Goal: Check status: Check status

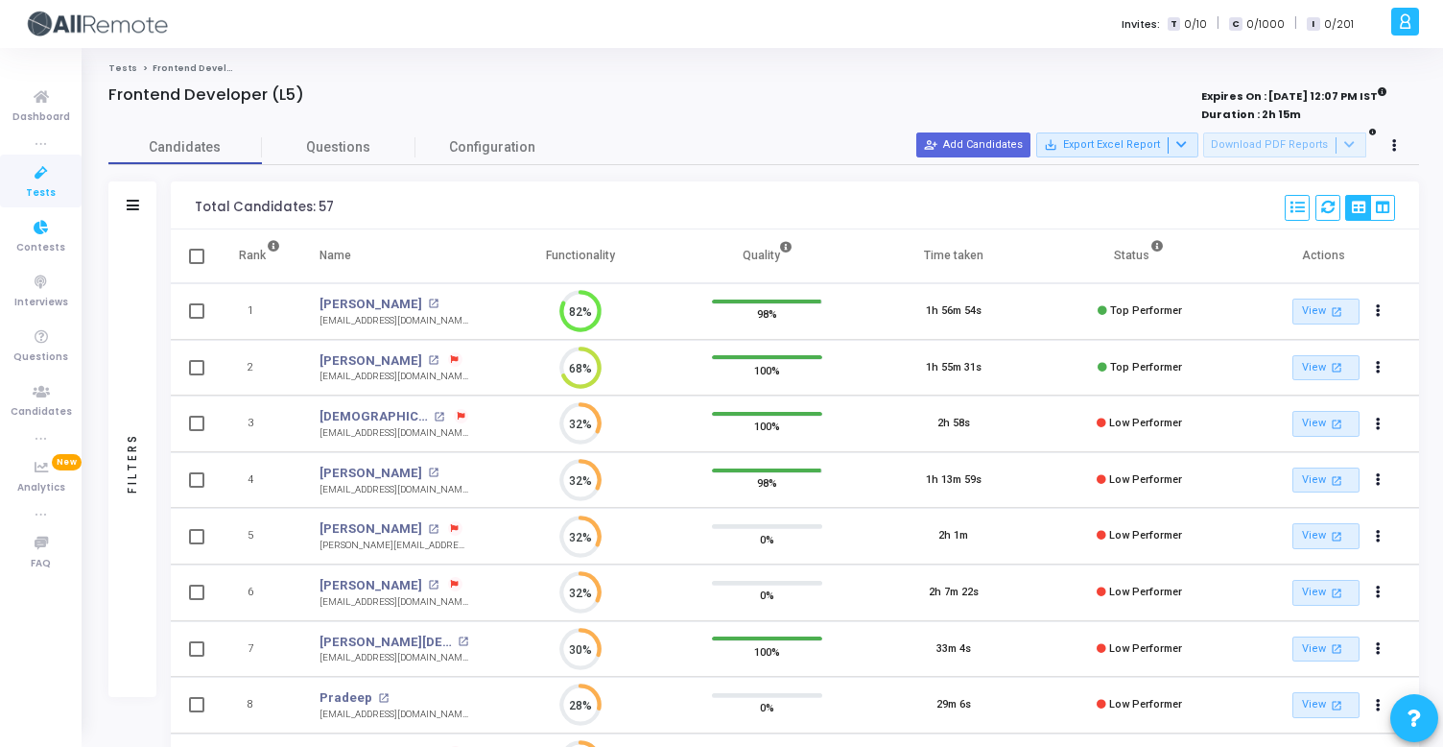
click at [38, 217] on icon at bounding box center [41, 228] width 40 height 24
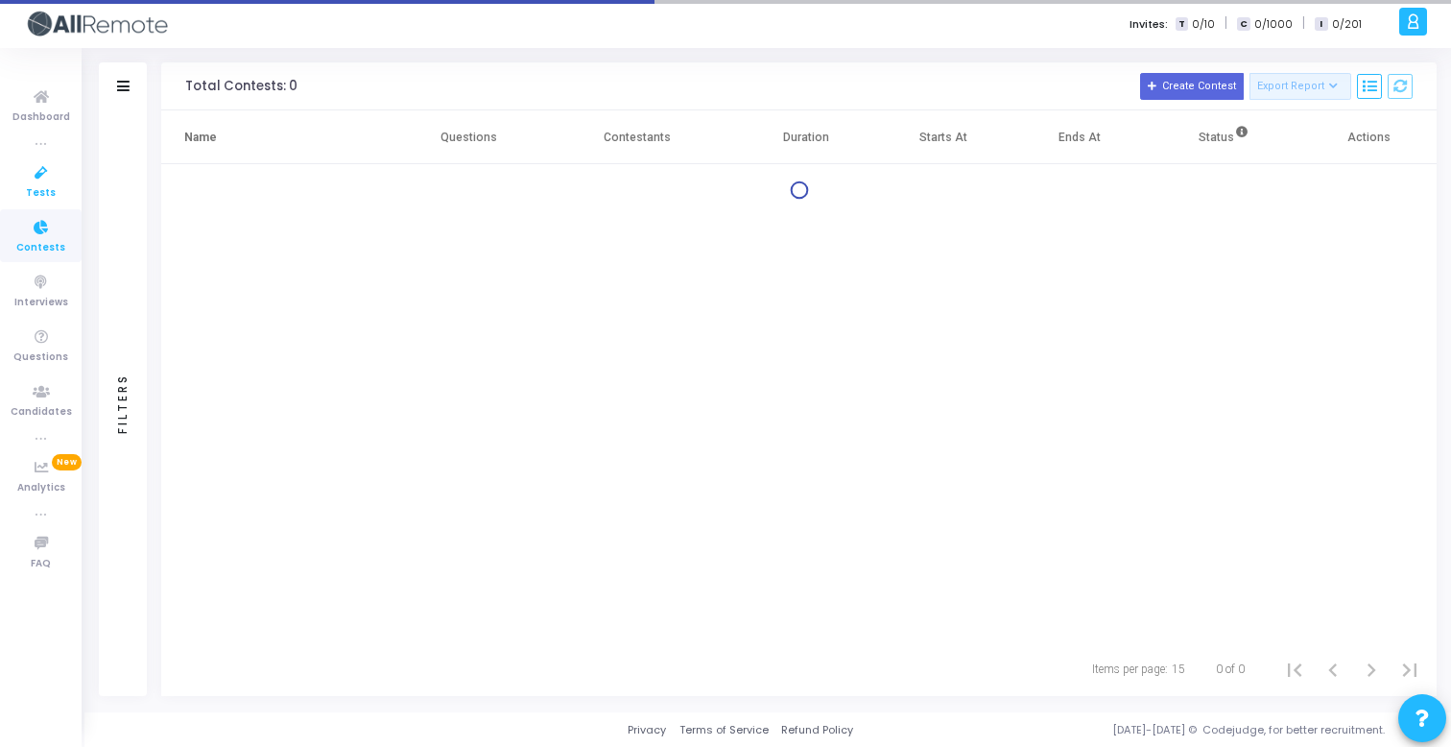
click at [38, 182] on icon at bounding box center [41, 173] width 40 height 24
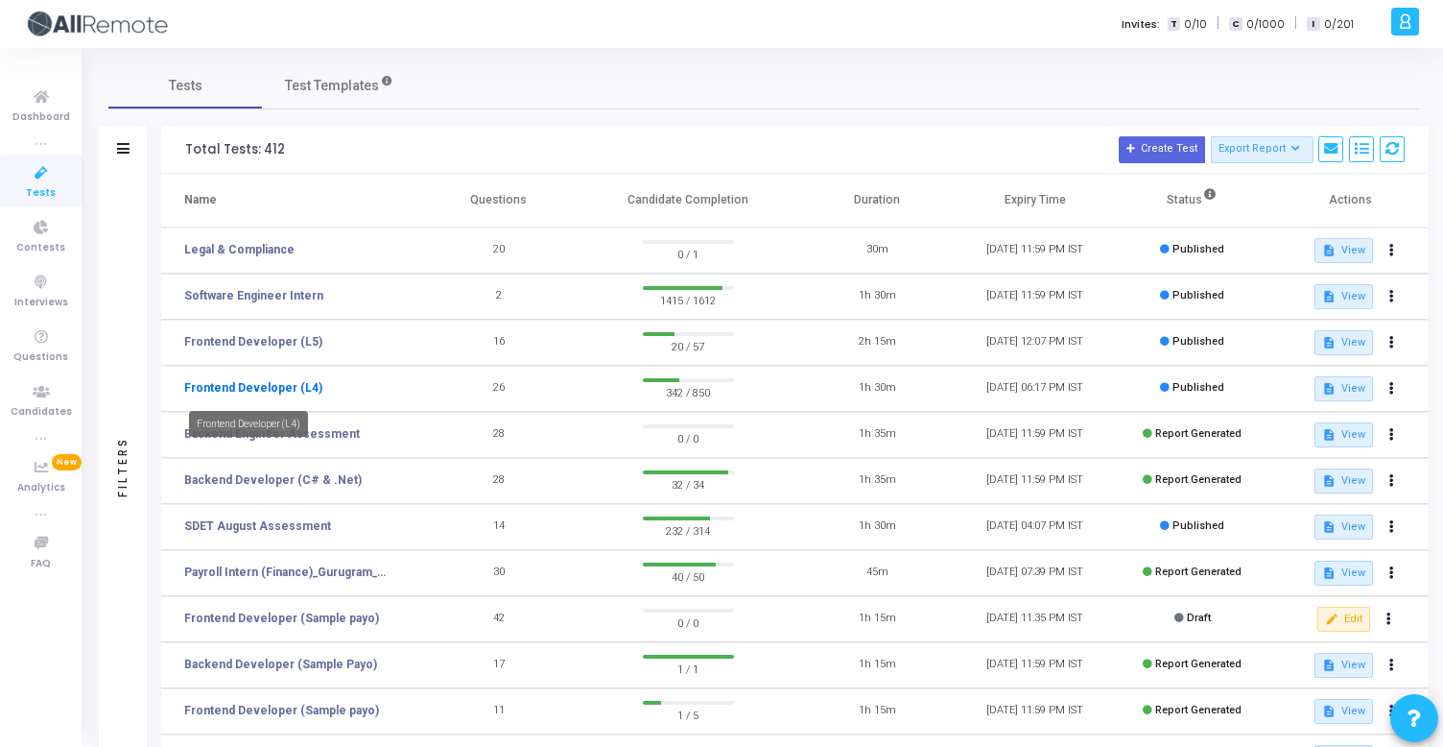
click at [258, 385] on link "Frontend Developer (L4)" at bounding box center [253, 387] width 138 height 17
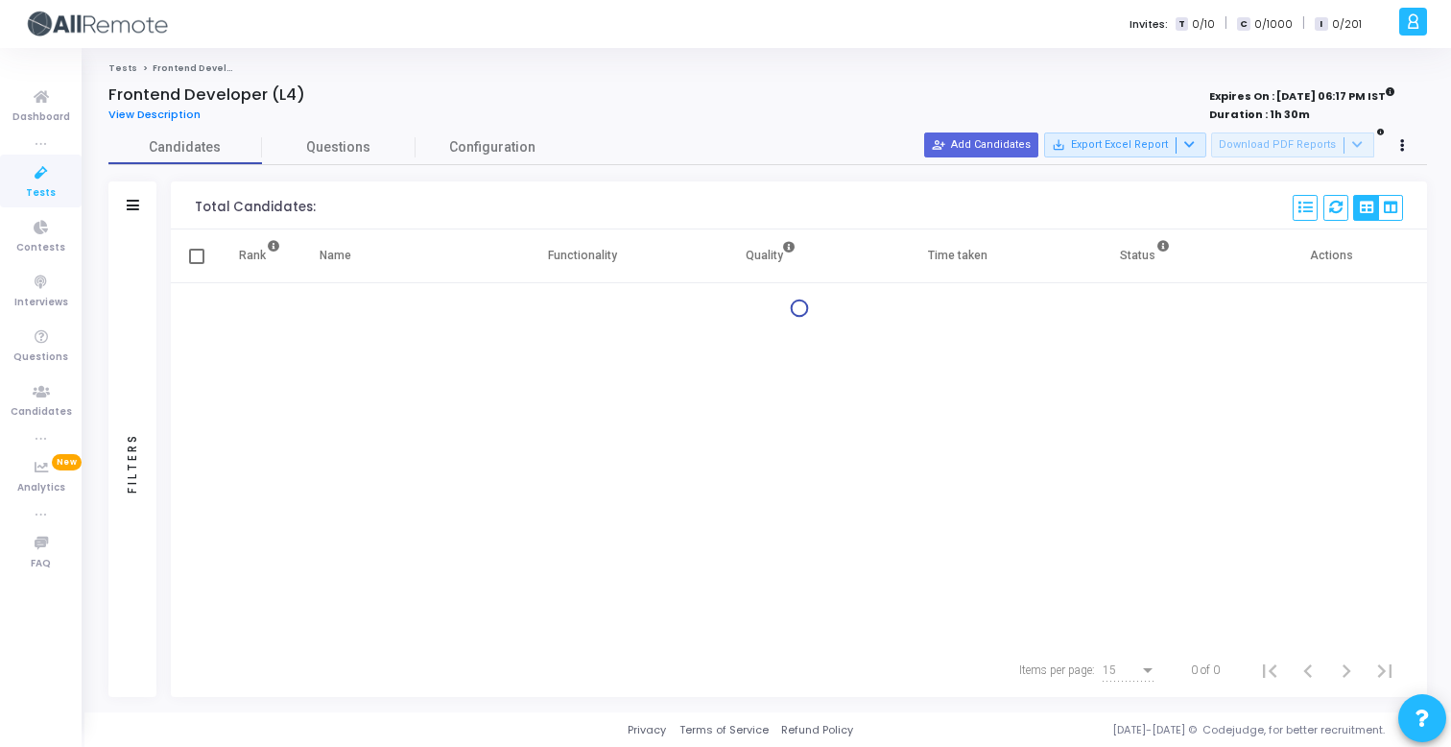
click at [125, 205] on div "Filters" at bounding box center [132, 205] width 48 height 48
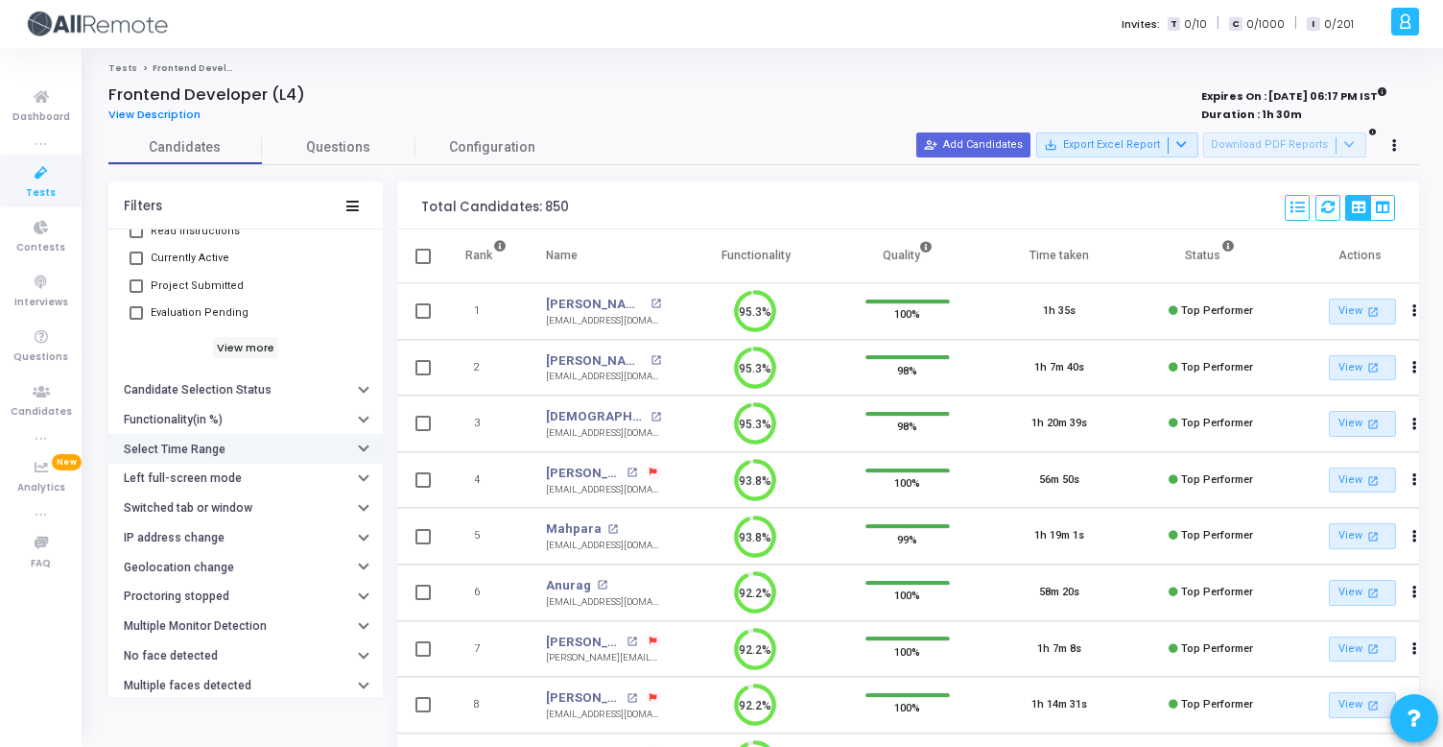
click at [238, 459] on button "Select Time Range" at bounding box center [245, 449] width 274 height 30
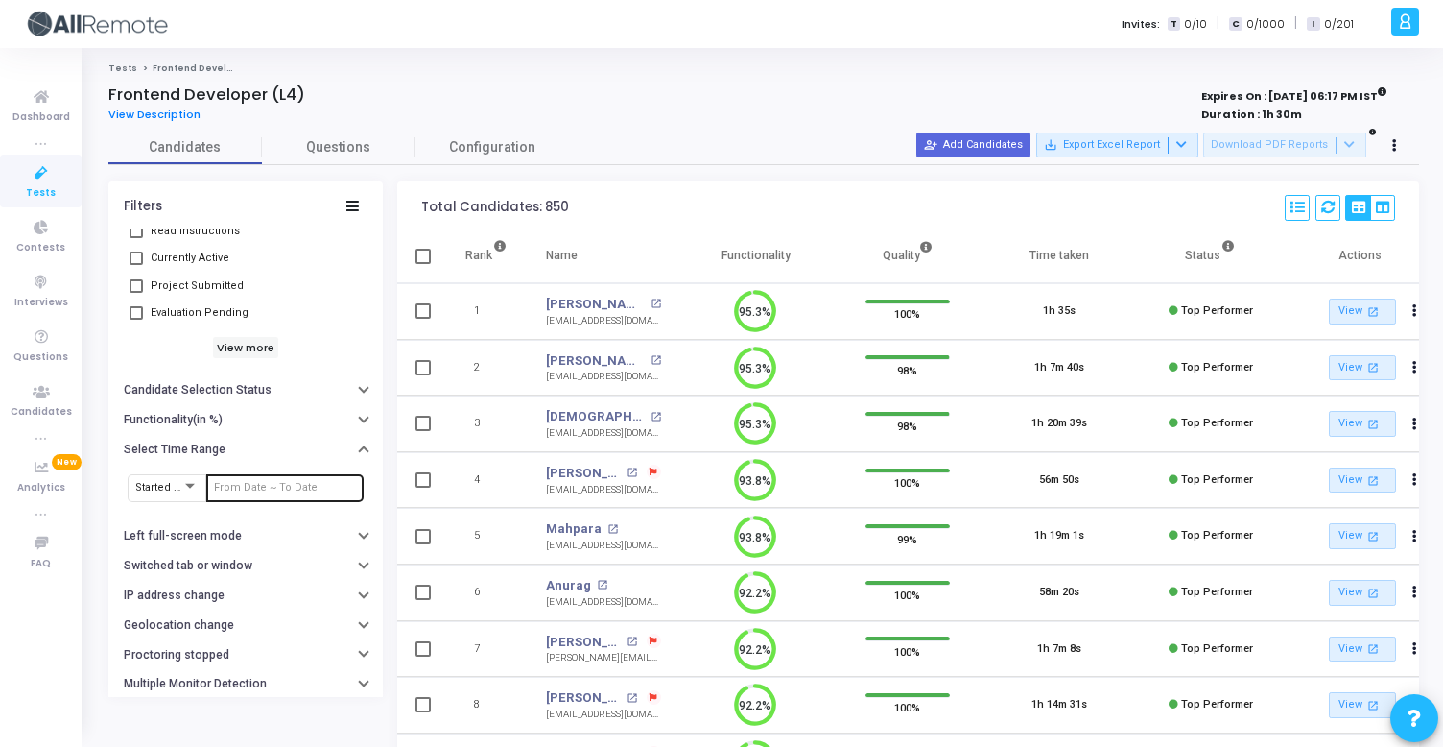
click at [260, 488] on input "text" at bounding box center [285, 488] width 142 height 12
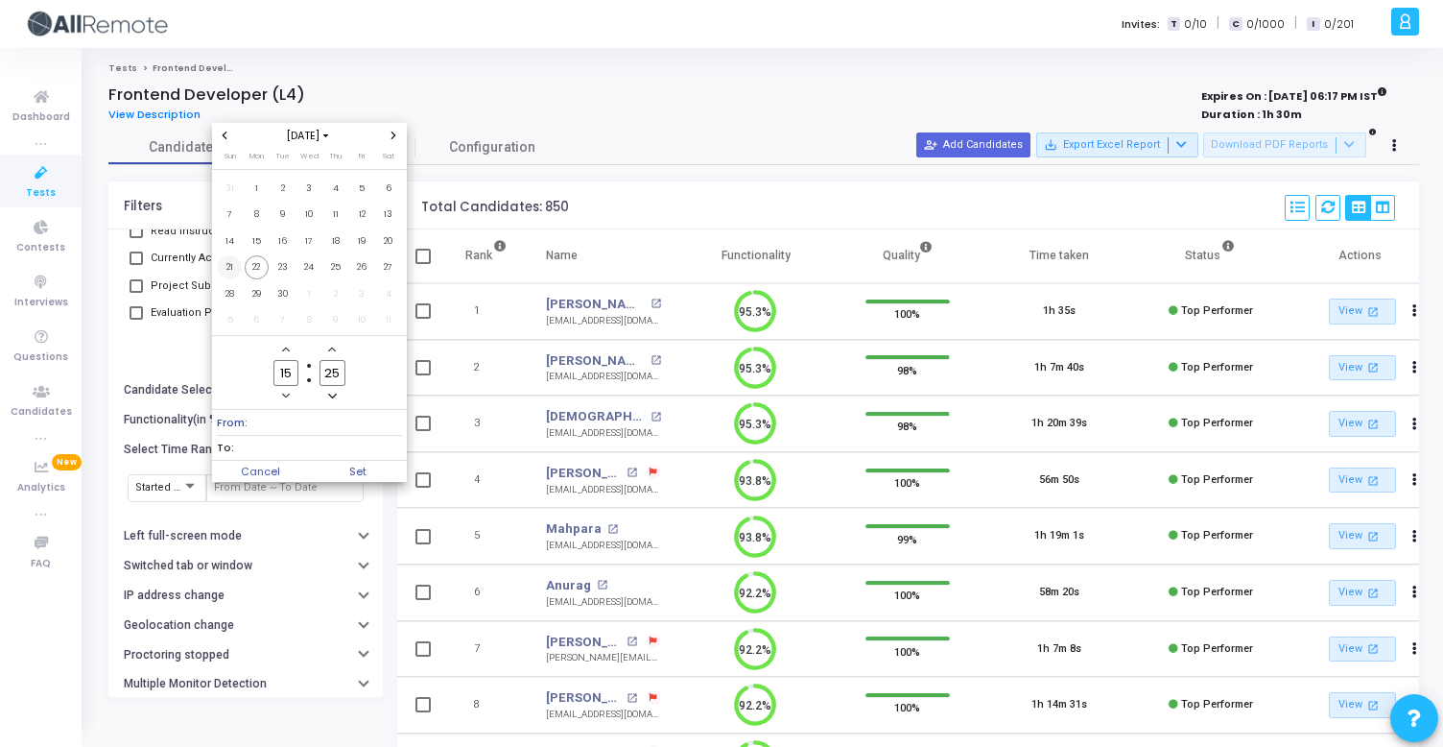
click at [231, 269] on span "21" at bounding box center [230, 267] width 24 height 24
click at [264, 272] on span "22" at bounding box center [257, 267] width 24 height 24
click at [388, 465] on span "Set" at bounding box center [358, 471] width 98 height 21
type input "9/21/2025, 3:25 PM - 9/22/2025, 3:25 PM"
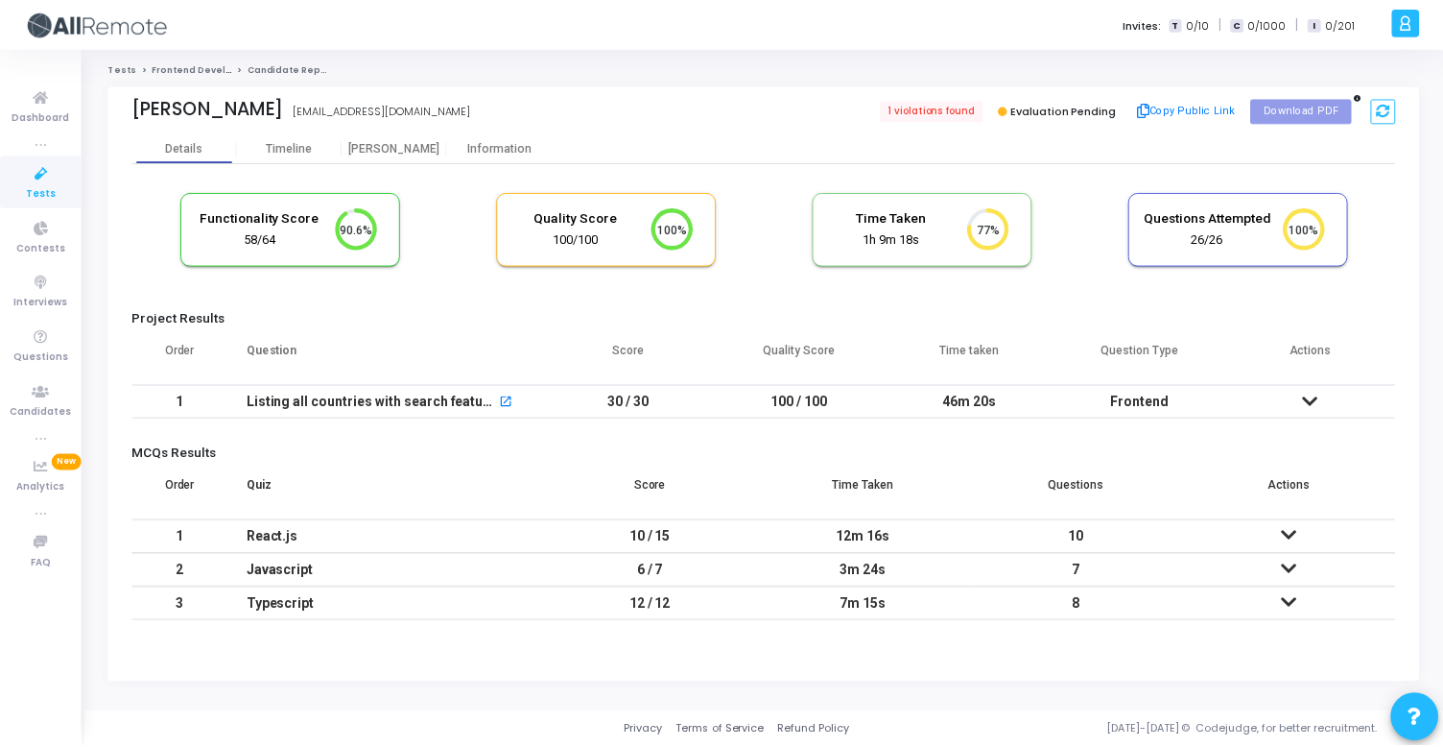
scroll to position [40, 49]
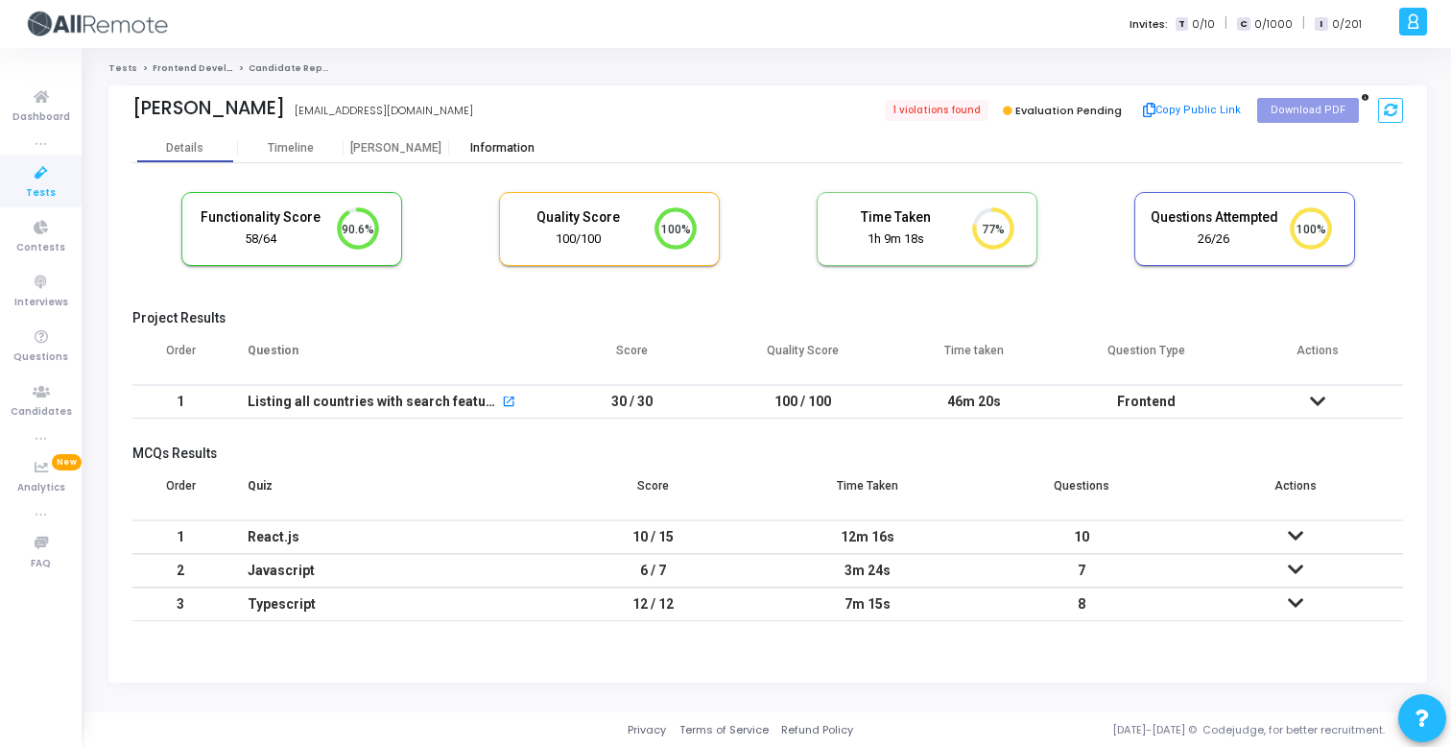
click at [505, 152] on div "Information" at bounding box center [502, 148] width 106 height 14
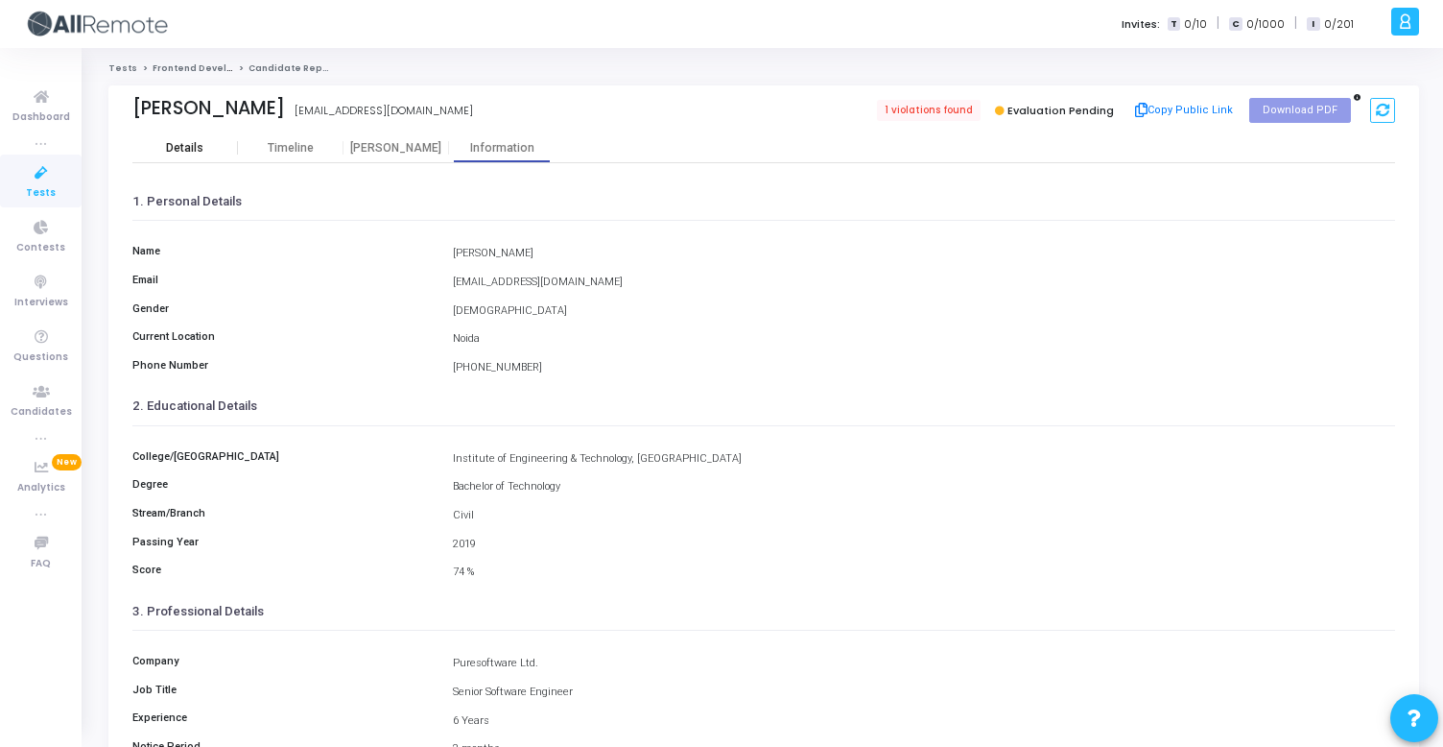
click at [211, 139] on div "Details" at bounding box center [185, 147] width 106 height 29
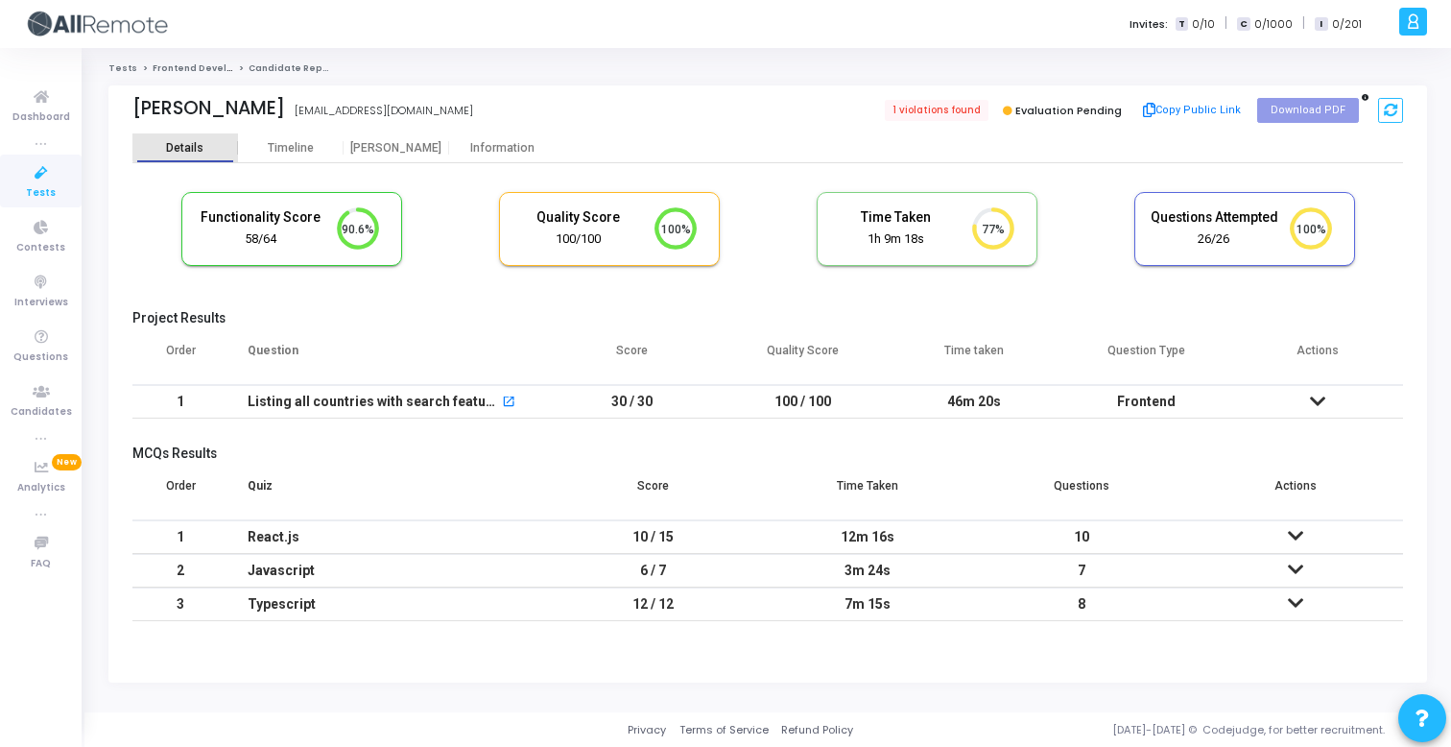
scroll to position [40, 49]
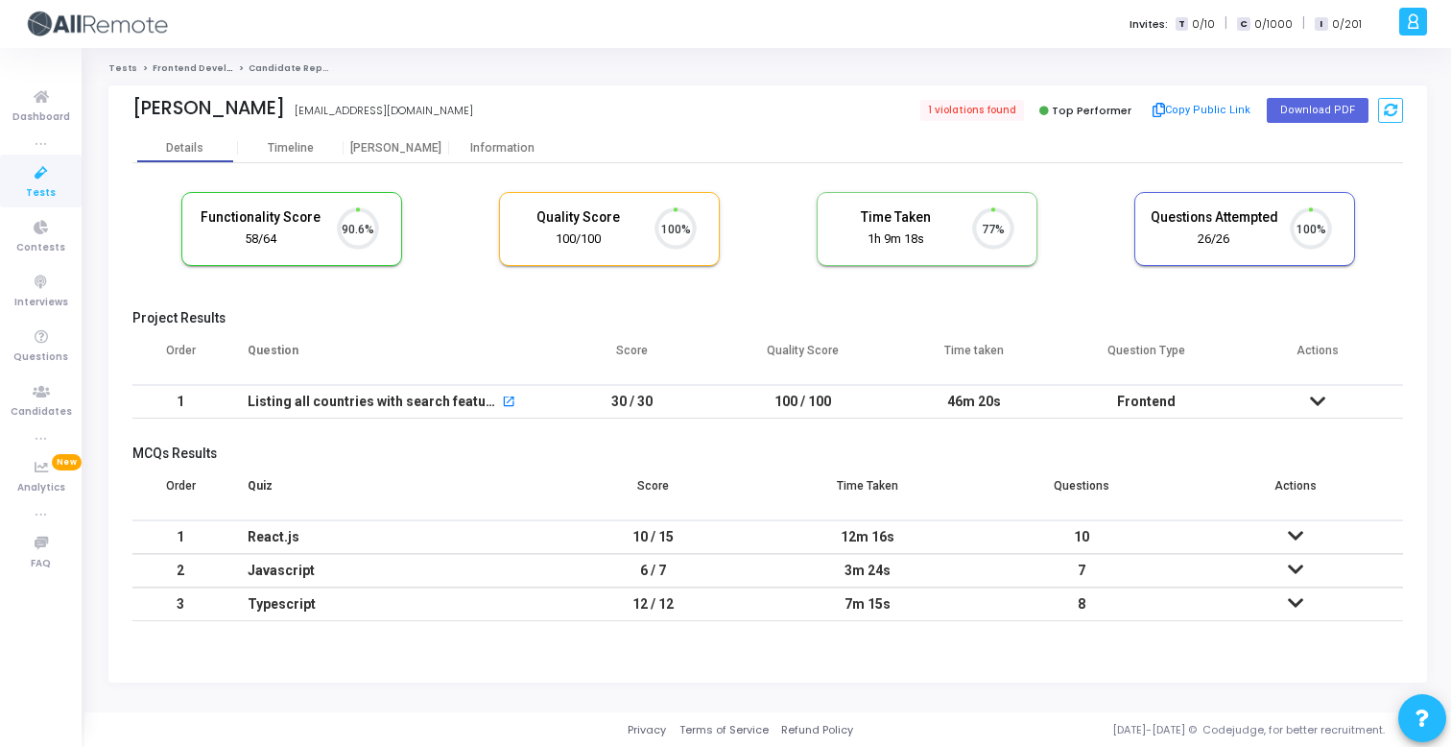
scroll to position [40, 49]
